Goal: Transaction & Acquisition: Purchase product/service

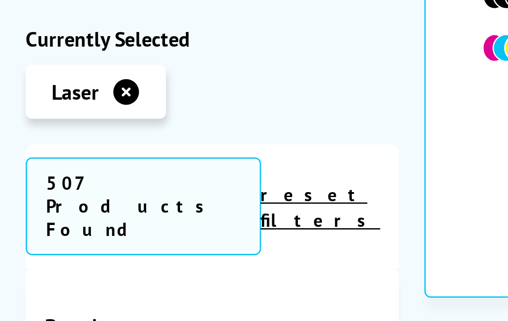
scroll to position [618, 0]
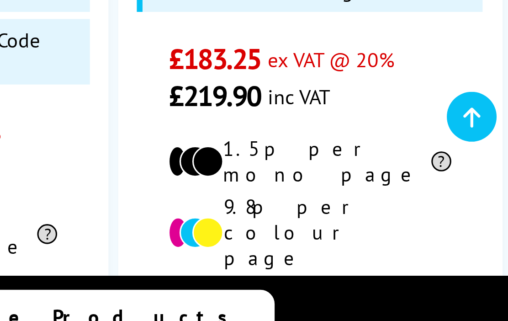
scroll to position [399, 0]
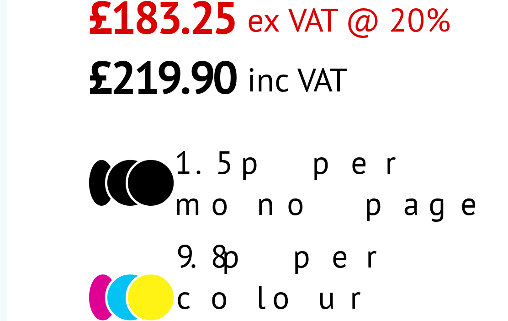
click at [387, 300] on div "Free Next Day Delivery*" at bounding box center [443, 313] width 113 height 26
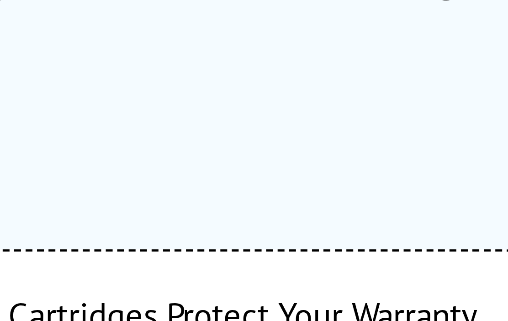
click at [60, 54] on section "Free Next Business Day Delivery Available on all orders over £125.00 + VAT on t…" at bounding box center [254, 170] width 479 height 233
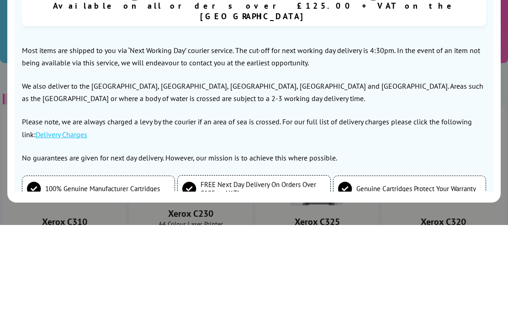
scroll to position [286, 0]
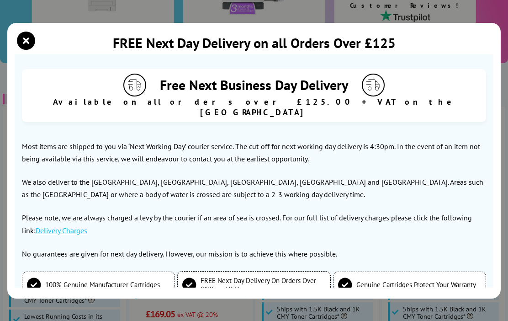
click at [35, 33] on icon "close modal" at bounding box center [26, 41] width 18 height 18
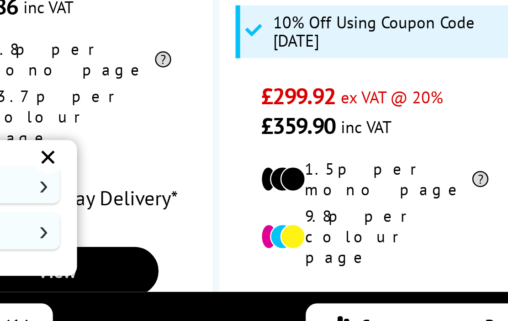
scroll to position [430, 0]
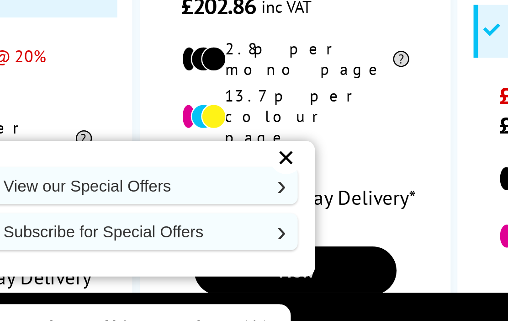
click at [181, 235] on div "✕" at bounding box center [187, 241] width 13 height 13
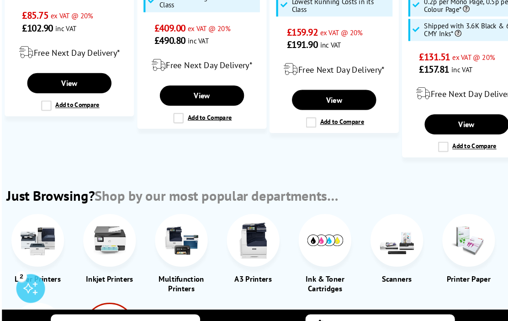
scroll to position [978, 0]
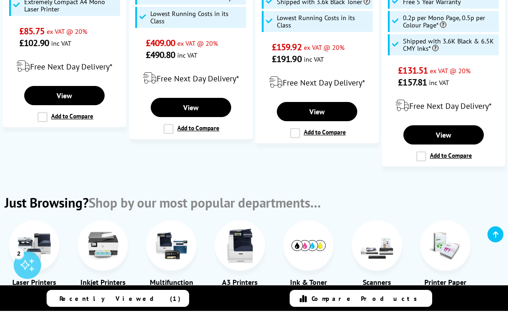
click at [313, 250] on img at bounding box center [309, 255] width 34 height 11
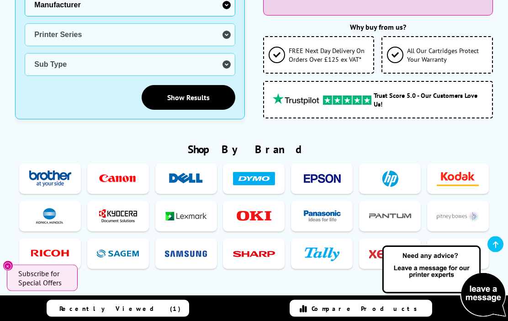
scroll to position [237, 0]
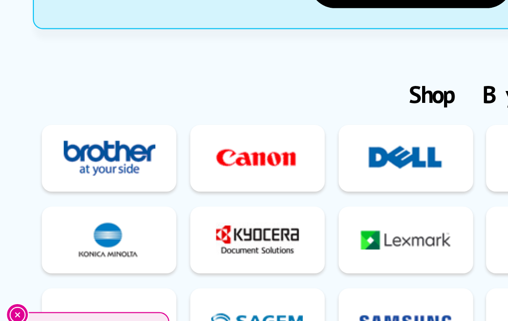
click at [62, 186] on img at bounding box center [50, 194] width 42 height 17
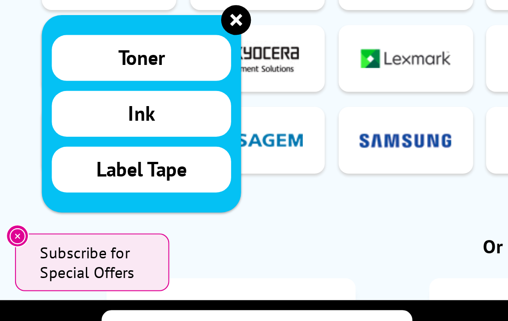
scroll to position [284, 0]
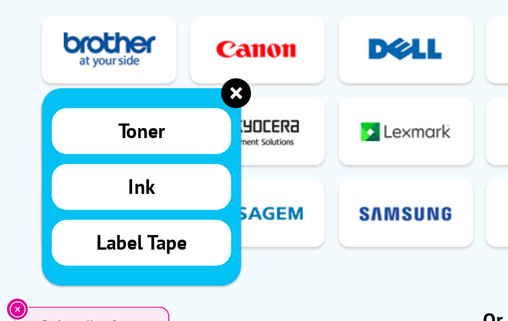
click at [74, 178] on span "Toner" at bounding box center [64, 184] width 21 height 12
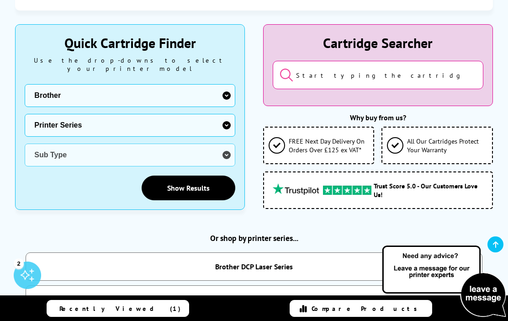
scroll to position [258, 0]
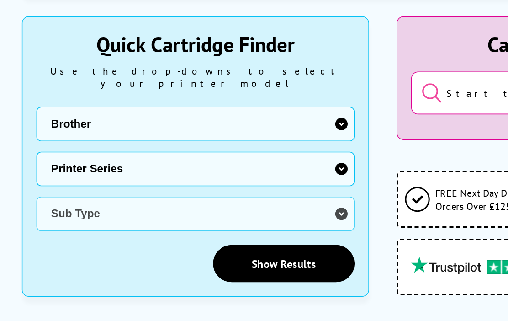
click at [224, 109] on select "Printer Series DCP Inkjet Series FAX Inkjet Series HL Inkjet Series MFC Inkjet …" at bounding box center [130, 120] width 211 height 23
select select "32908"
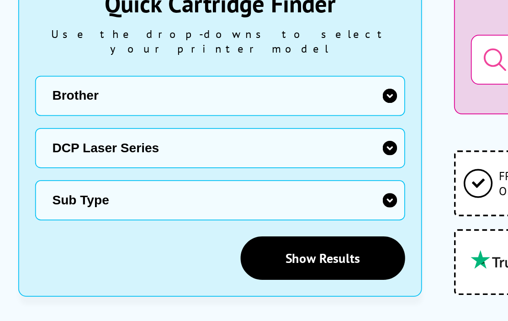
click at [197, 171] on link "Show Results" at bounding box center [189, 183] width 94 height 25
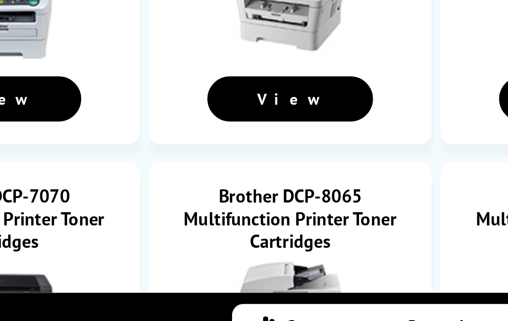
scroll to position [654, 0]
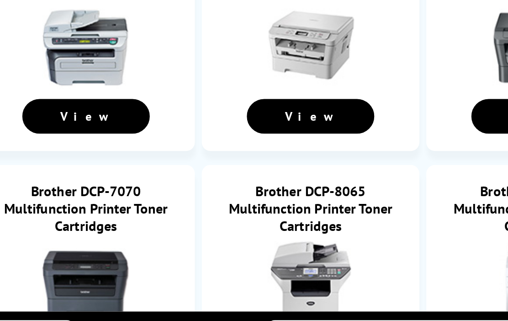
click at [280, 183] on link "View" at bounding box center [313, 192] width 67 height 18
